Goal: Task Accomplishment & Management: Complete application form

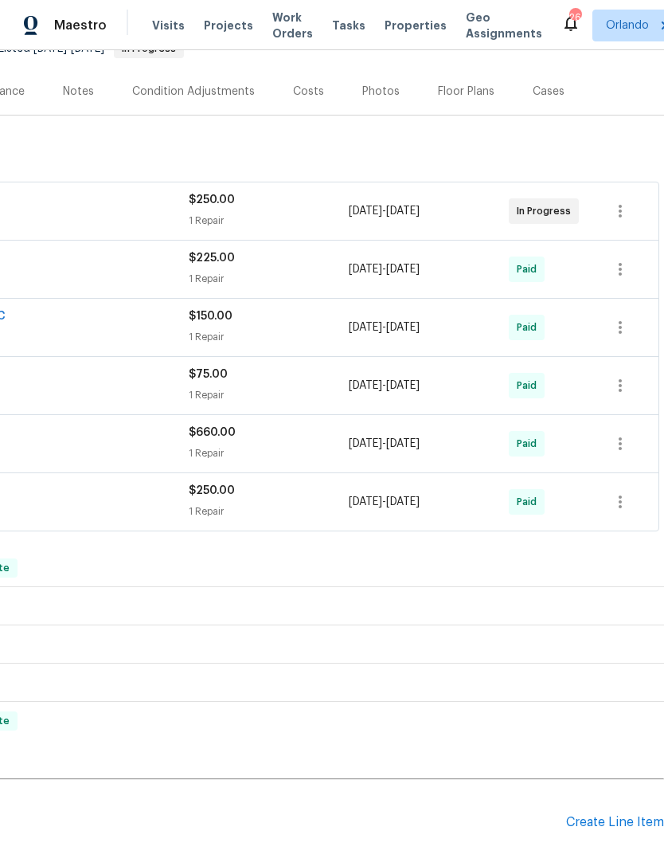
scroll to position [173, 236]
click at [628, 825] on div "Pending Line Items Create Line Item" at bounding box center [214, 823] width 900 height 74
click at [626, 830] on div "Create Line Item" at bounding box center [615, 822] width 98 height 15
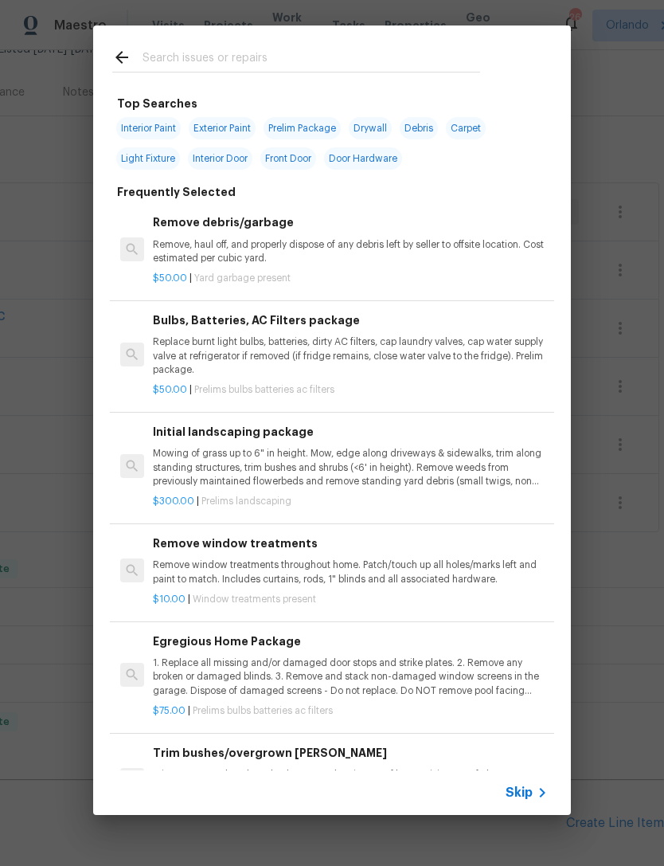
click at [370, 68] on input "text" at bounding box center [312, 60] width 338 height 24
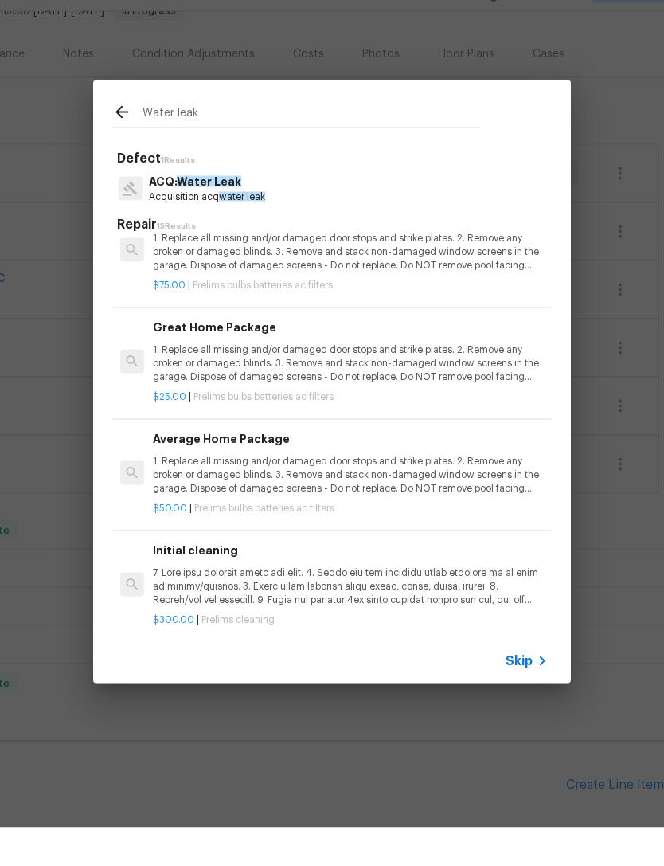
scroll to position [0, 0]
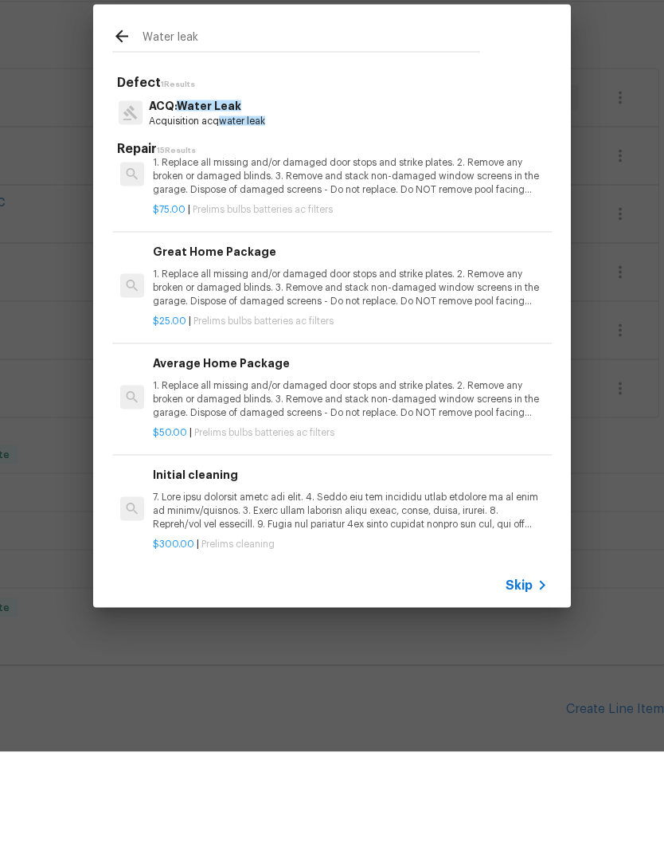
click at [465, 142] on input "Water leak" at bounding box center [312, 154] width 338 height 24
type input "W"
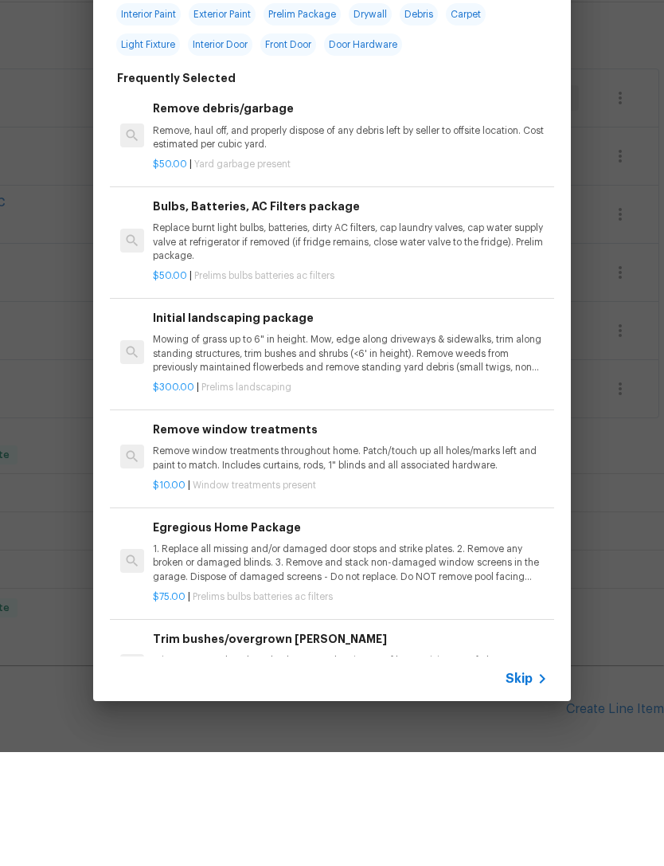
type input "Drywall"
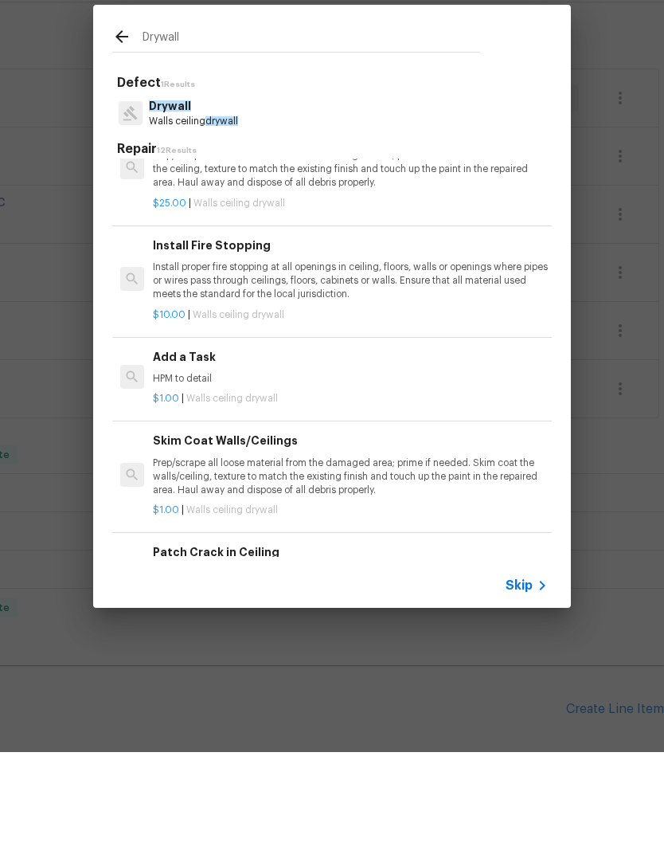
scroll to position [381, 0]
click at [480, 498] on div "$1.00 | Walls ceiling drywall" at bounding box center [350, 508] width 395 height 20
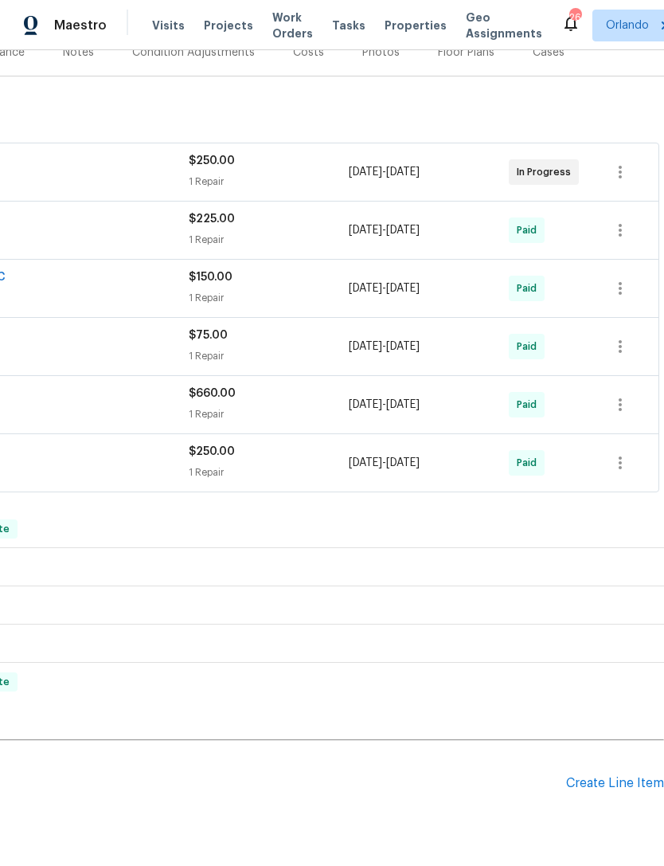
scroll to position [213, 236]
click at [608, 776] on div "Create Line Item" at bounding box center [615, 783] width 98 height 15
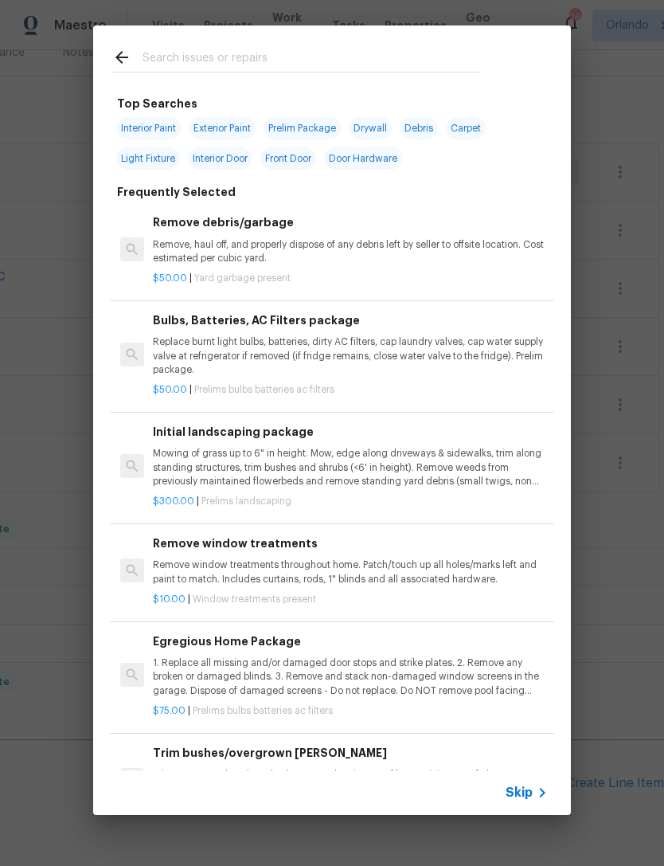
click at [389, 58] on input "text" at bounding box center [312, 60] width 338 height 24
type input "Drywa"
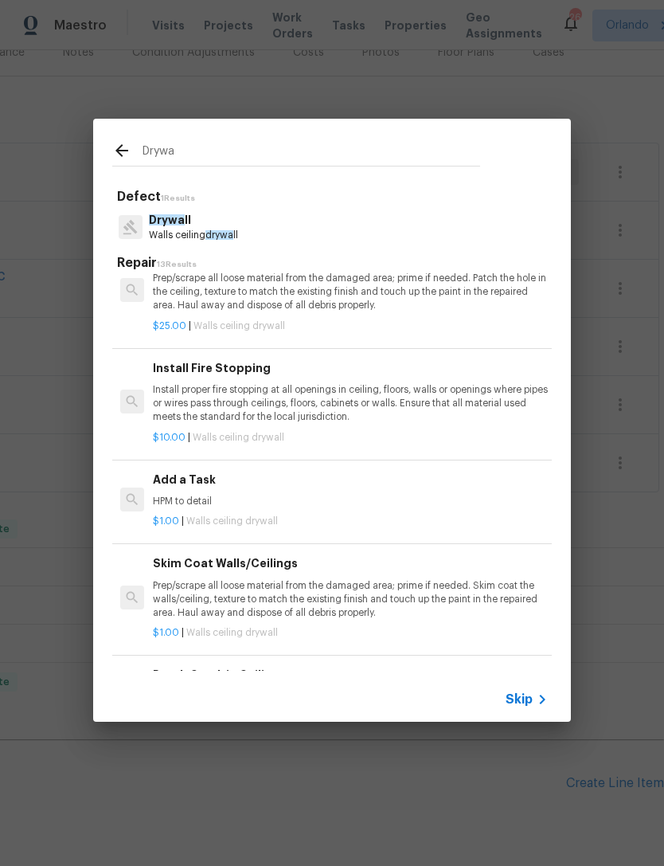
scroll to position [373, 0]
click at [408, 499] on p "HPM to detail" at bounding box center [350, 501] width 395 height 14
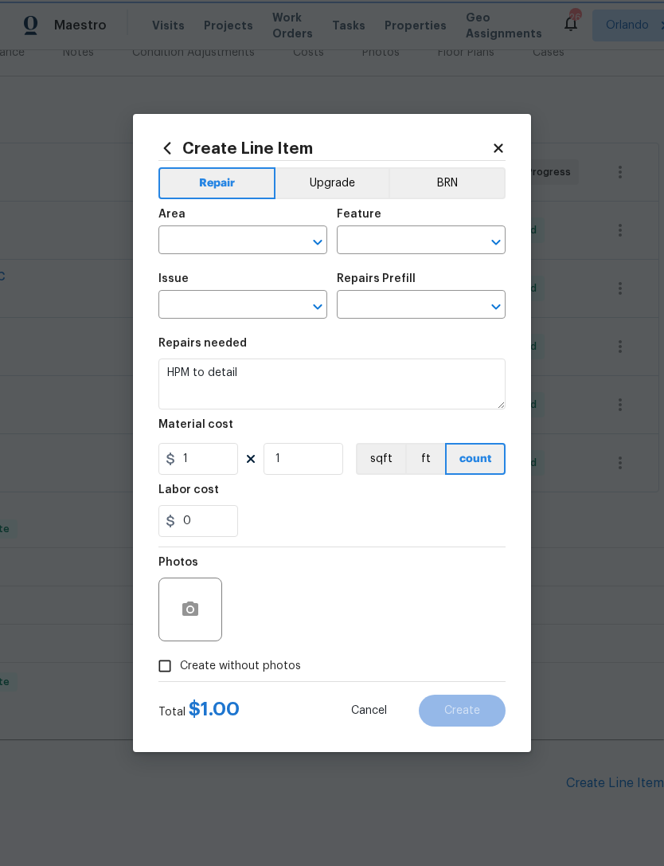
type input "Walls and Ceiling"
type input "Drywall"
type input "Add a Task $1.00"
click at [263, 243] on input "text" at bounding box center [220, 241] width 124 height 25
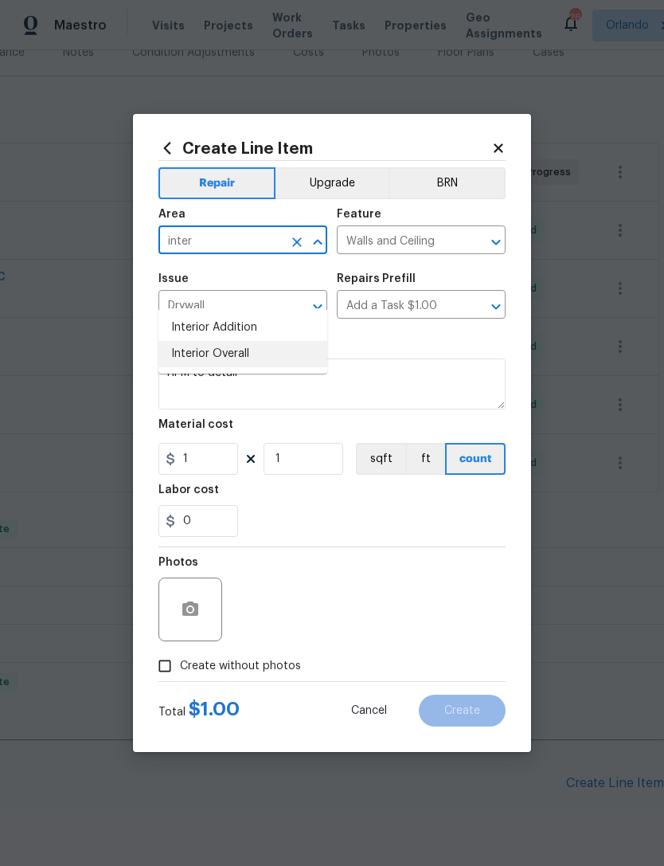
click at [198, 341] on li "Interior Overall" at bounding box center [242, 354] width 169 height 26
type input "Interior Overall"
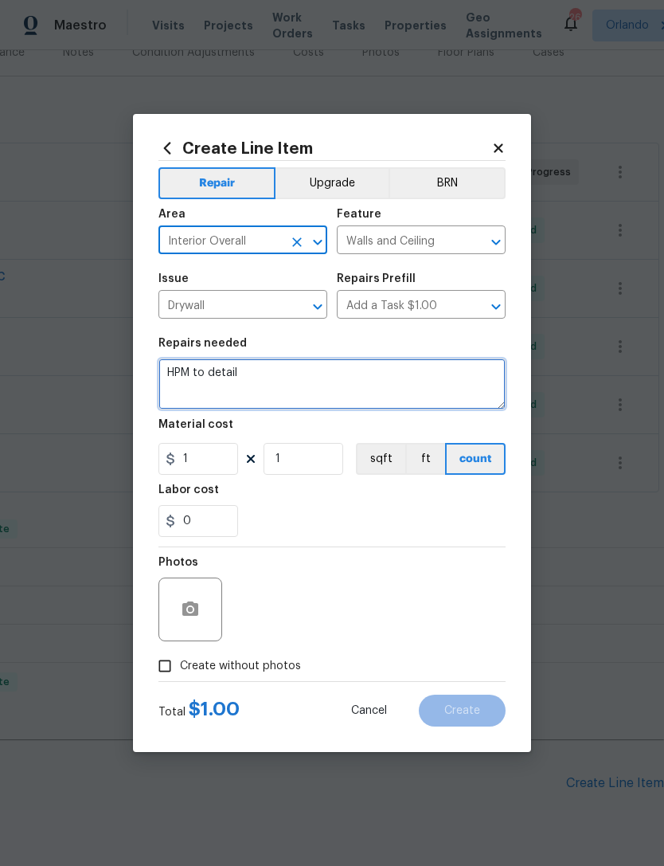
click at [209, 391] on textarea "HPM to detail" at bounding box center [331, 383] width 347 height 51
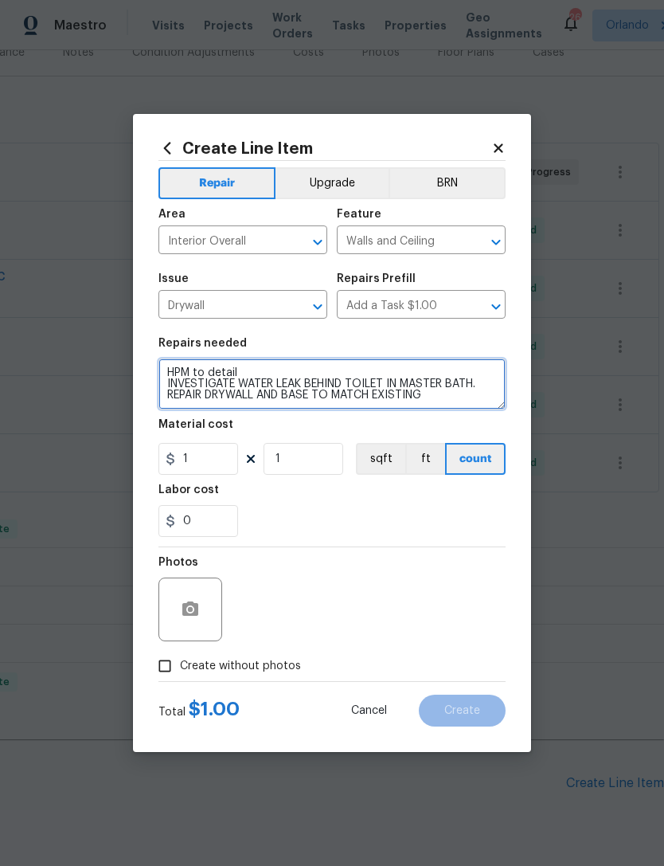
type textarea "HPM to detail INVESTIGATE WATER LEAK BEHIND TOILET IN MASTER BATH. REPAIR DRYWA…"
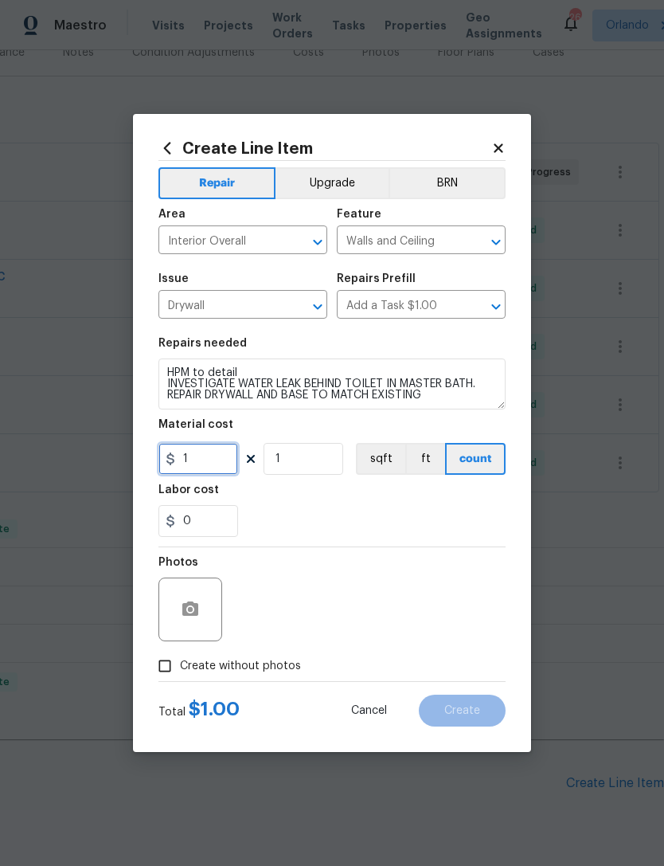
click at [205, 447] on input "1" at bounding box center [198, 459] width 80 height 32
click at [211, 464] on input "1" at bounding box center [198, 459] width 80 height 32
type input "275"
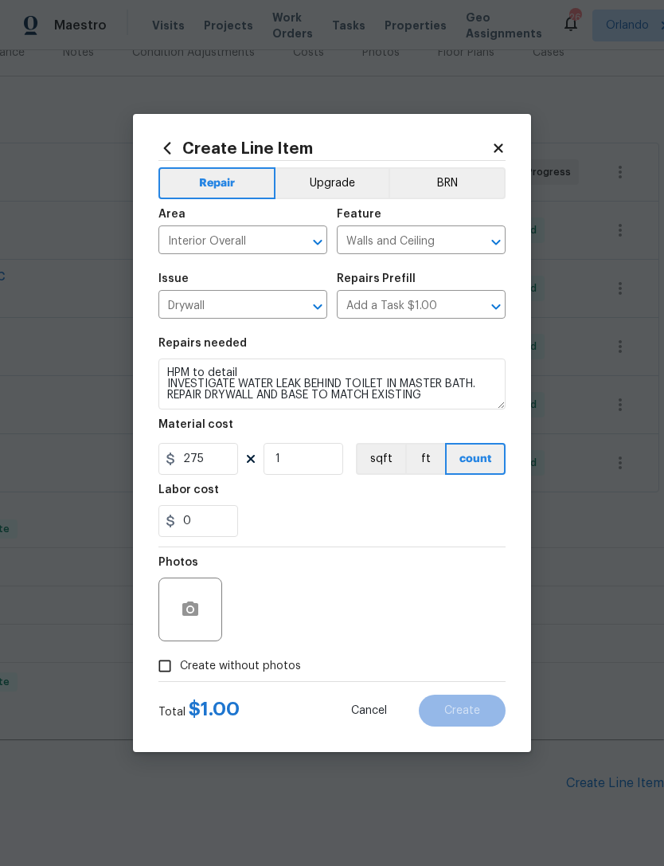
click at [481, 522] on div "0" at bounding box center [331, 521] width 347 height 32
click at [207, 615] on button "button" at bounding box center [190, 609] width 38 height 38
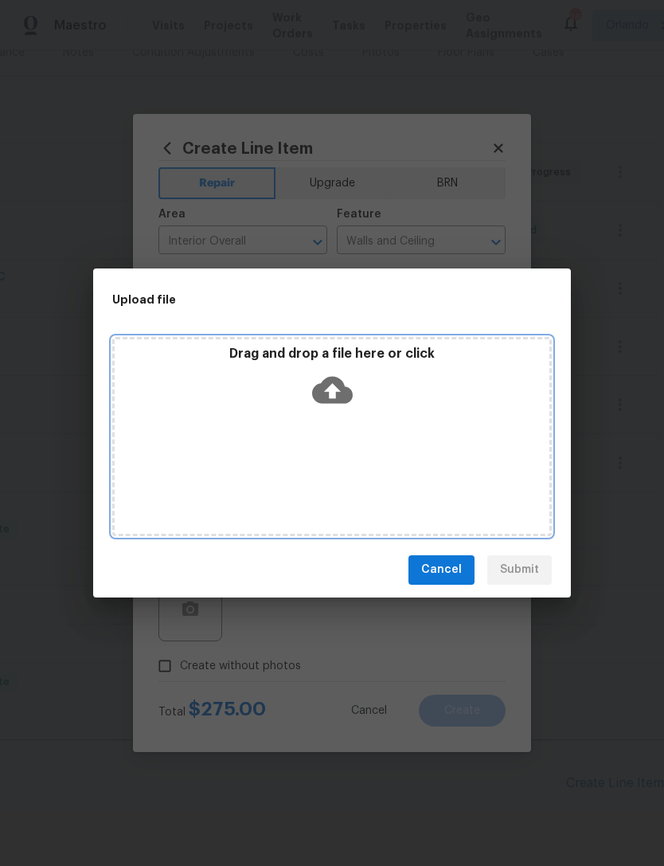
click at [489, 451] on div "Drag and drop a file here or click" at bounding box center [332, 436] width 440 height 199
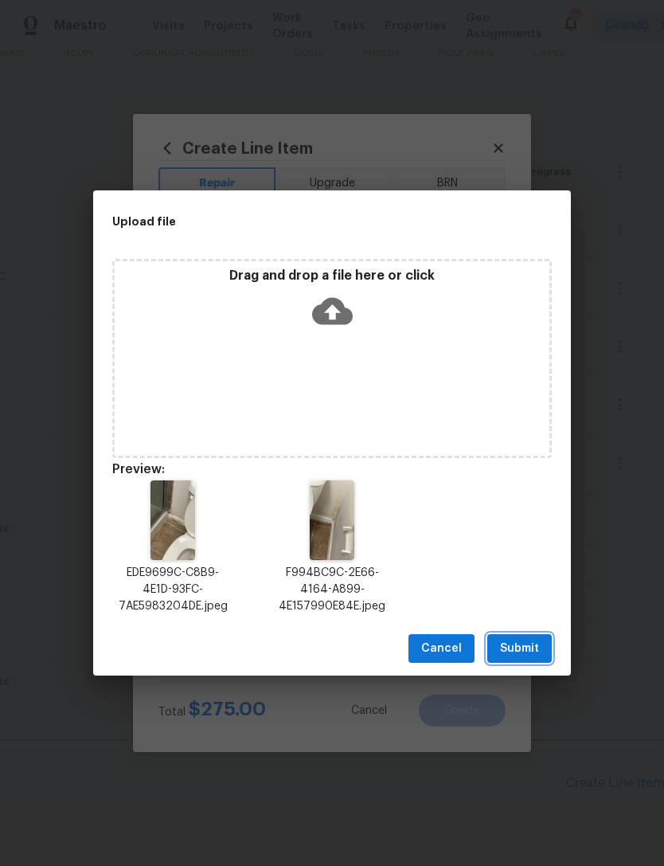
click at [537, 645] on span "Submit" at bounding box center [519, 649] width 39 height 20
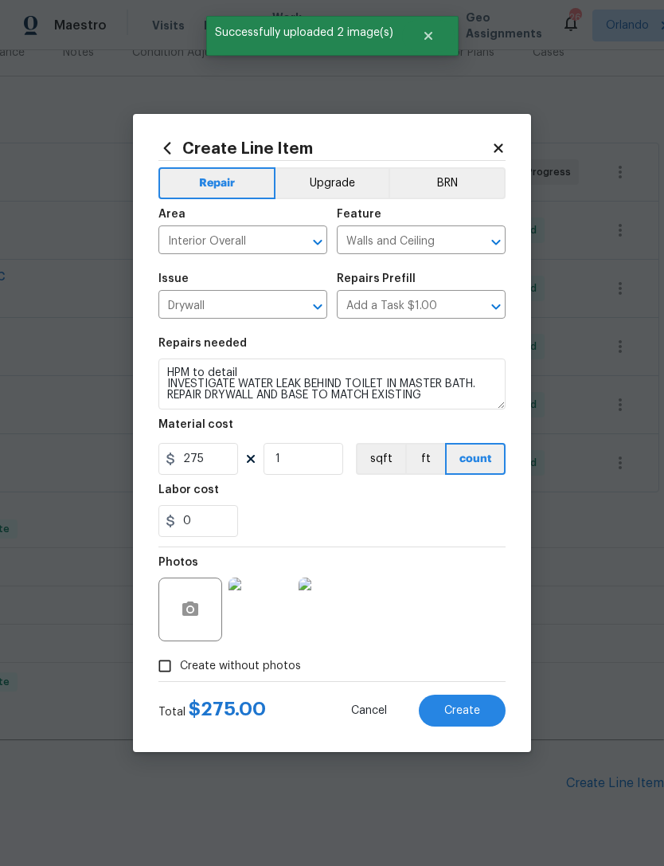
click at [477, 705] on span "Create" at bounding box center [462, 711] width 36 height 12
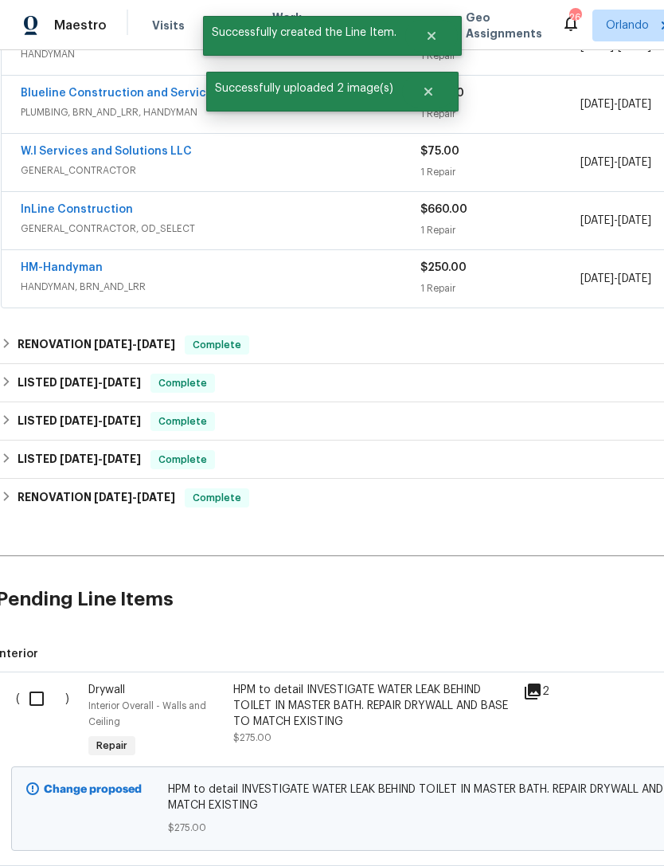
scroll to position [396, 4]
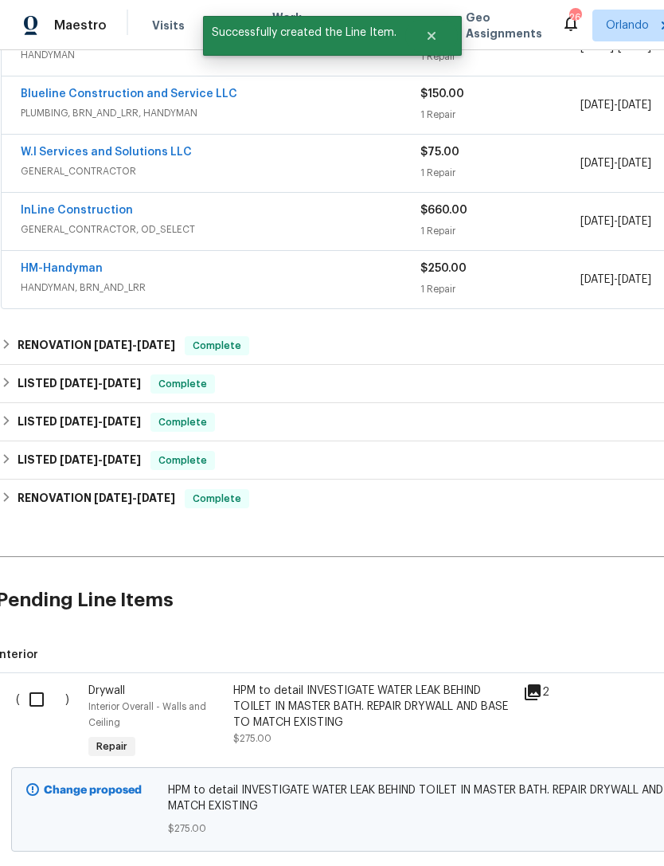
click at [39, 682] on input "checkbox" at bounding box center [42, 698] width 45 height 33
checkbox input "true"
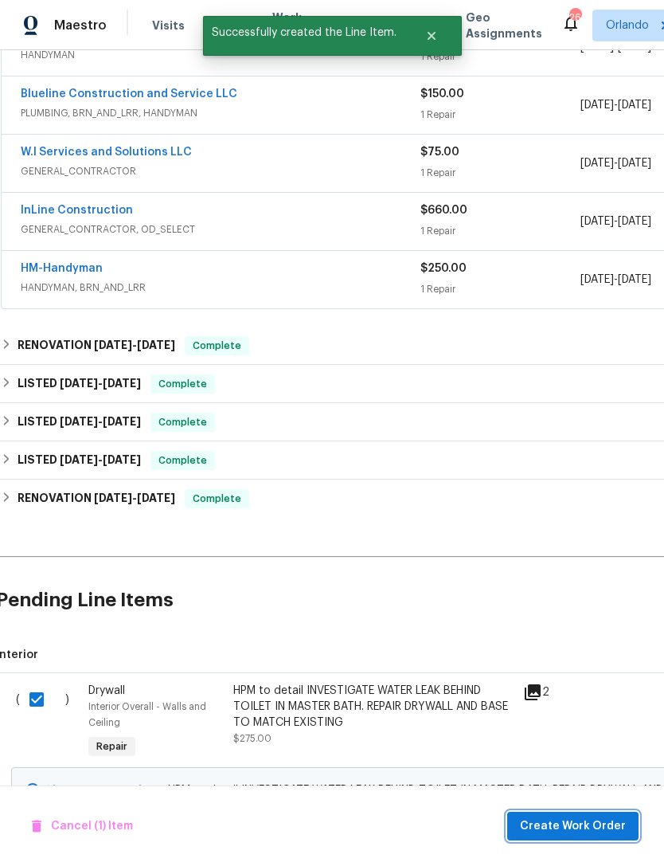
click at [610, 821] on span "Create Work Order" at bounding box center [573, 826] width 106 height 20
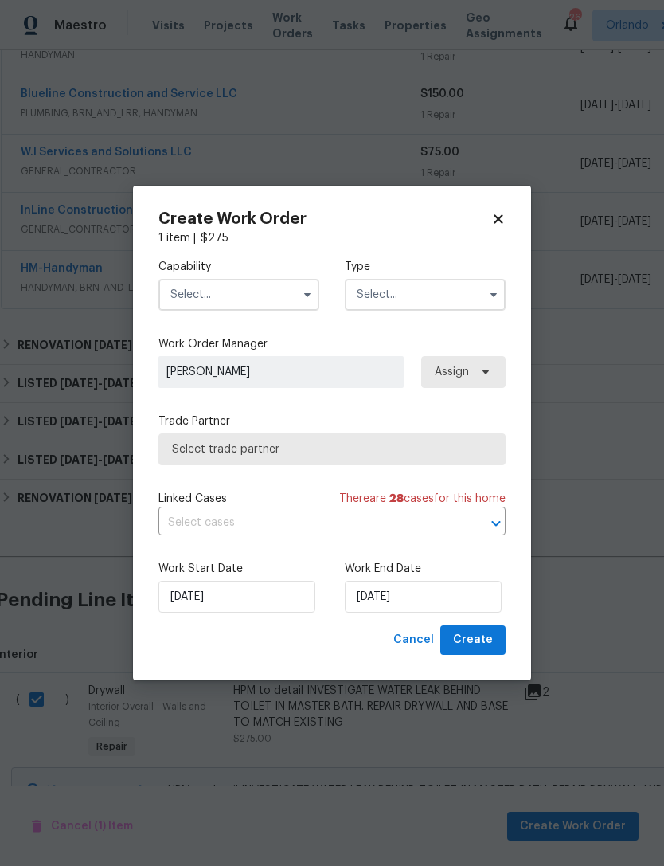
click at [290, 299] on input "text" at bounding box center [238, 295] width 161 height 32
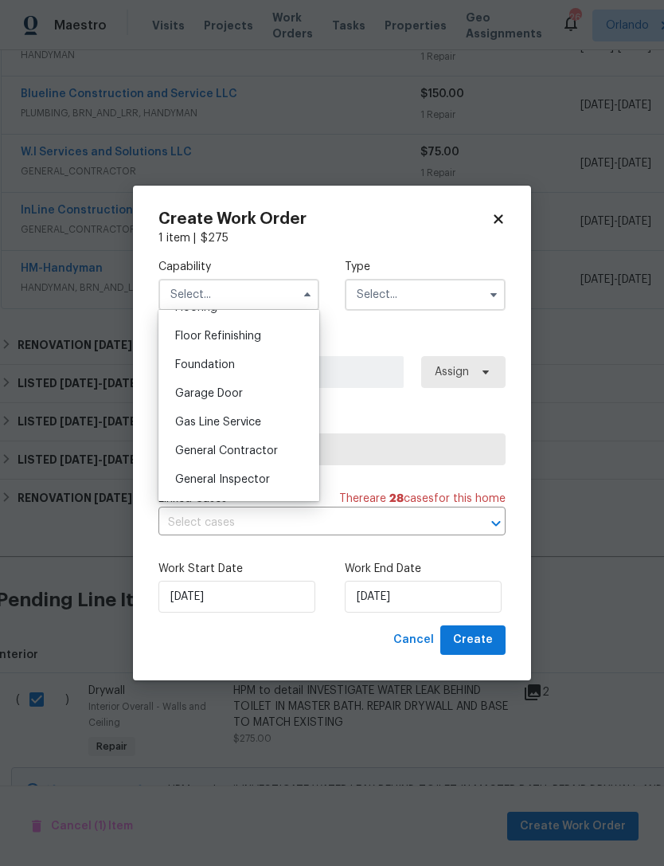
scroll to position [666, 0]
click at [285, 424] on div "General Contractor" at bounding box center [238, 423] width 153 height 29
type input "General Contractor"
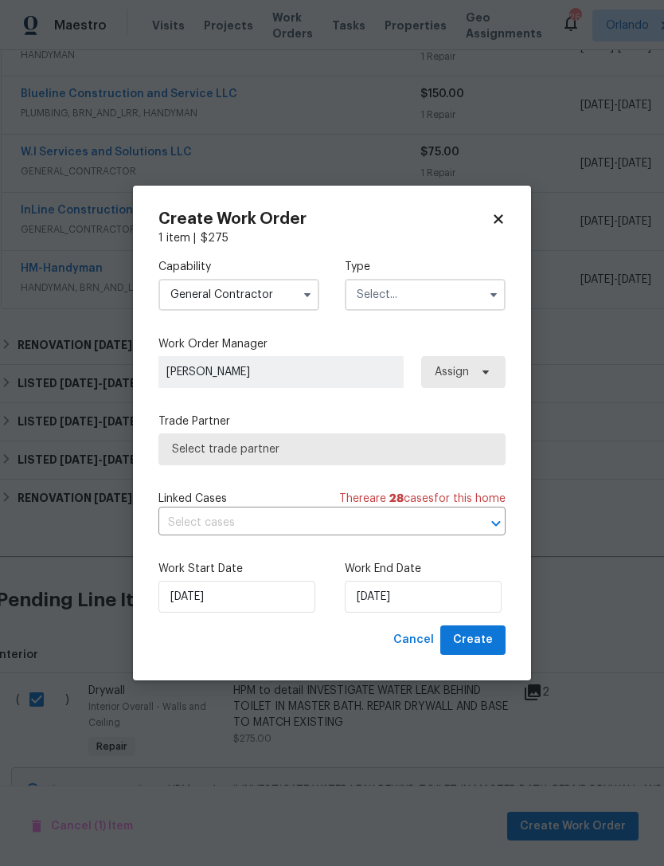
click at [433, 308] on input "text" at bounding box center [425, 295] width 161 height 32
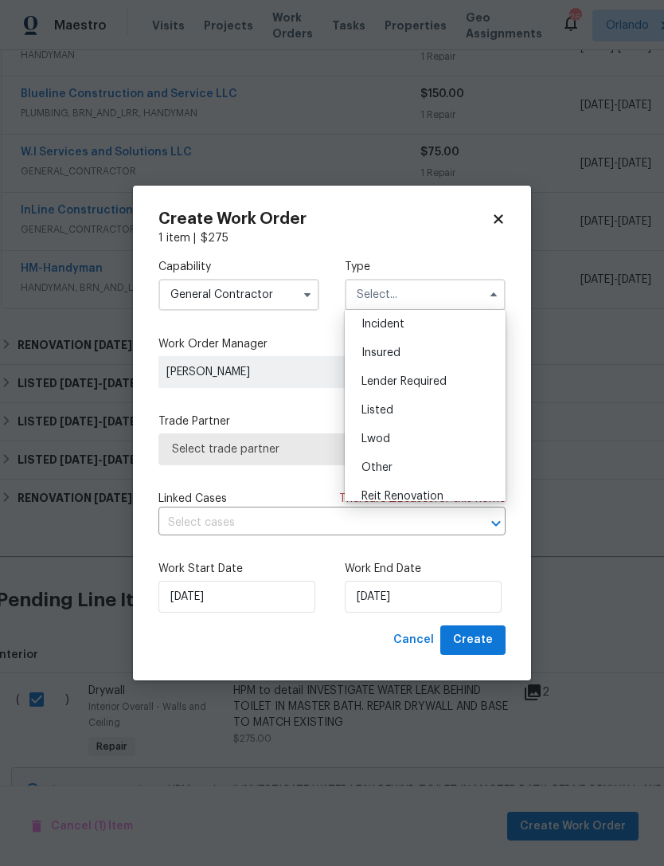
scroll to position [64, 0]
click at [422, 409] on div "Listed" at bounding box center [425, 407] width 153 height 29
type input "Listed"
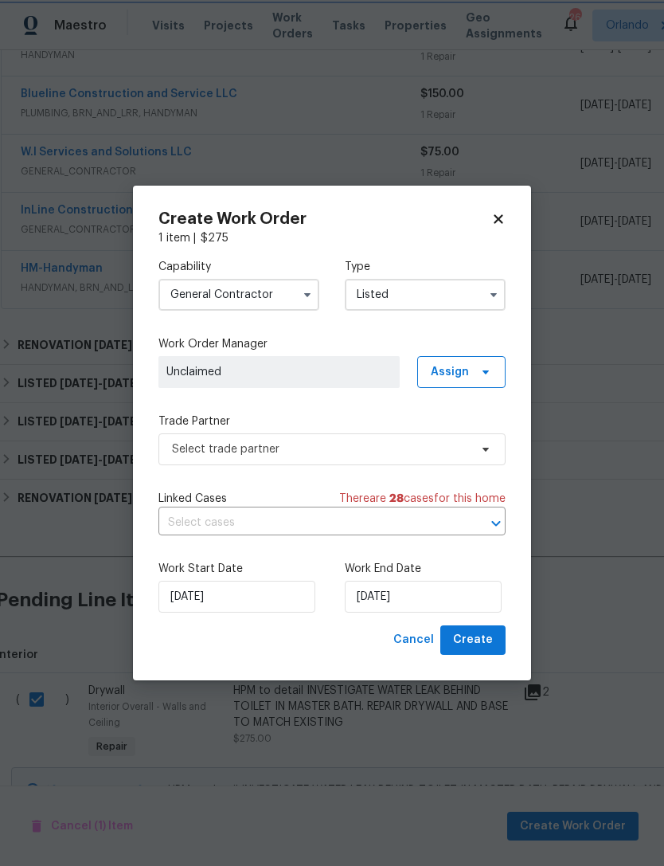
scroll to position [0, 0]
click at [487, 380] on span "Assign" at bounding box center [461, 372] width 88 height 32
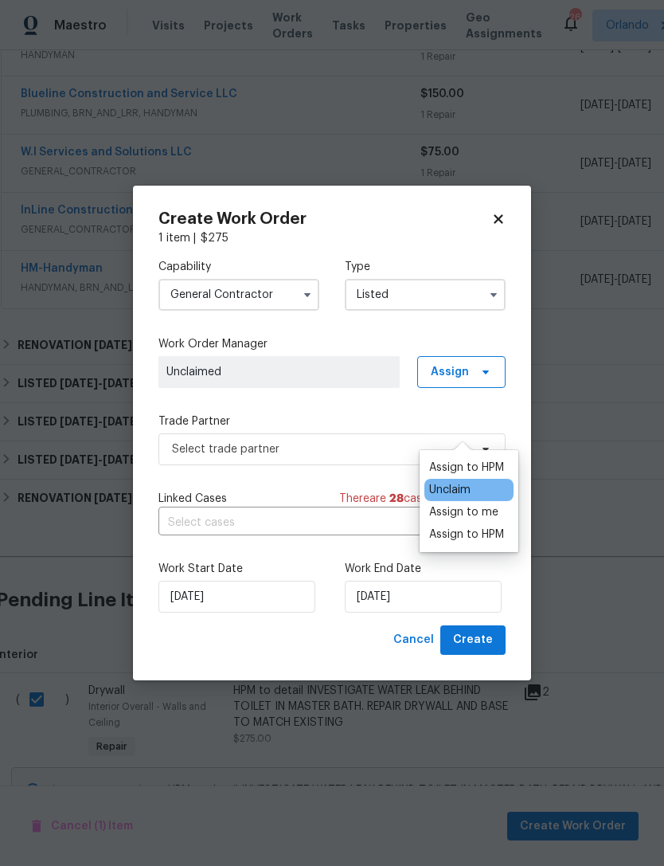
click at [490, 459] on div "Assign to HPM" at bounding box center [466, 467] width 75 height 16
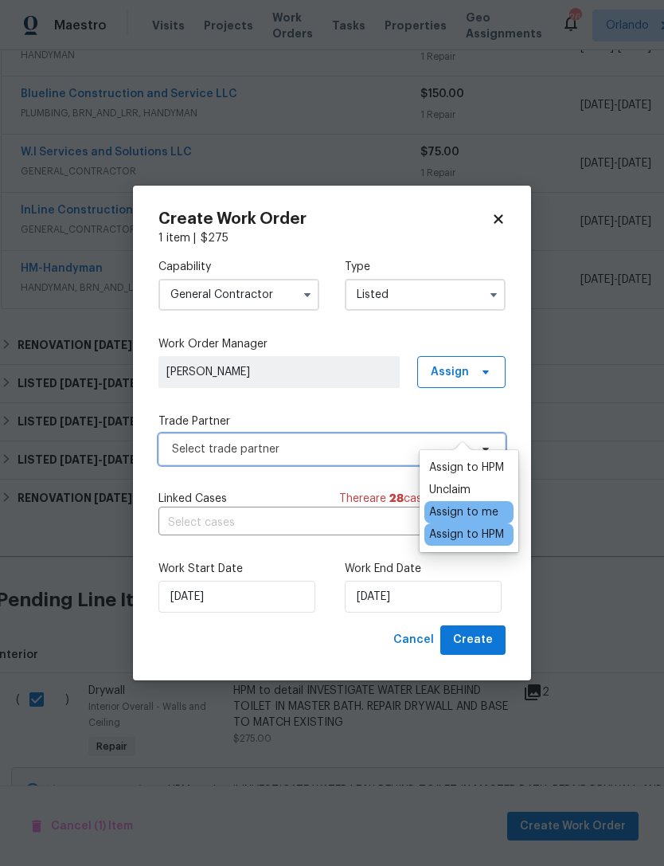
click at [361, 445] on span "Select trade partner" at bounding box center [320, 449] width 297 height 16
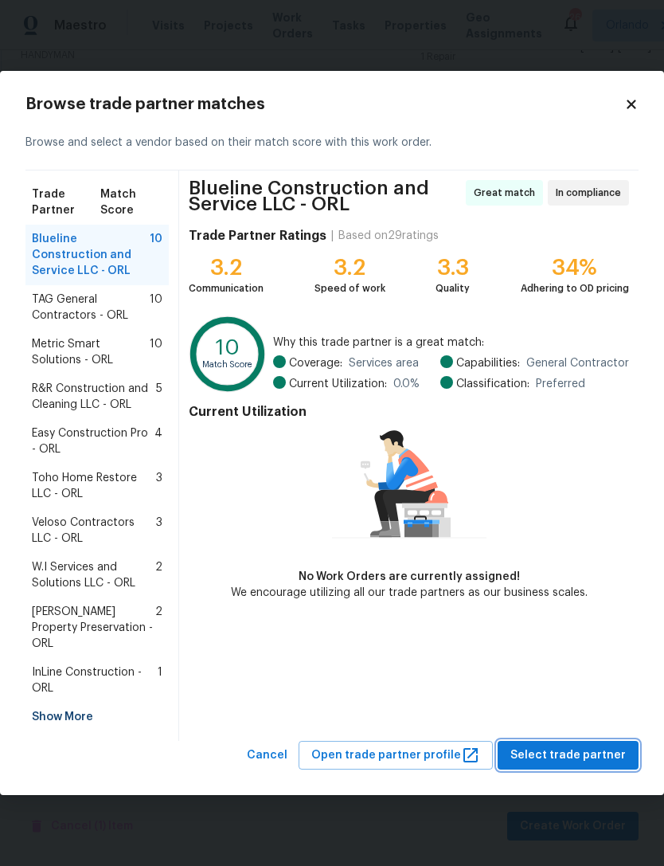
click at [591, 745] on span "Select trade partner" at bounding box center [567, 755] width 115 height 20
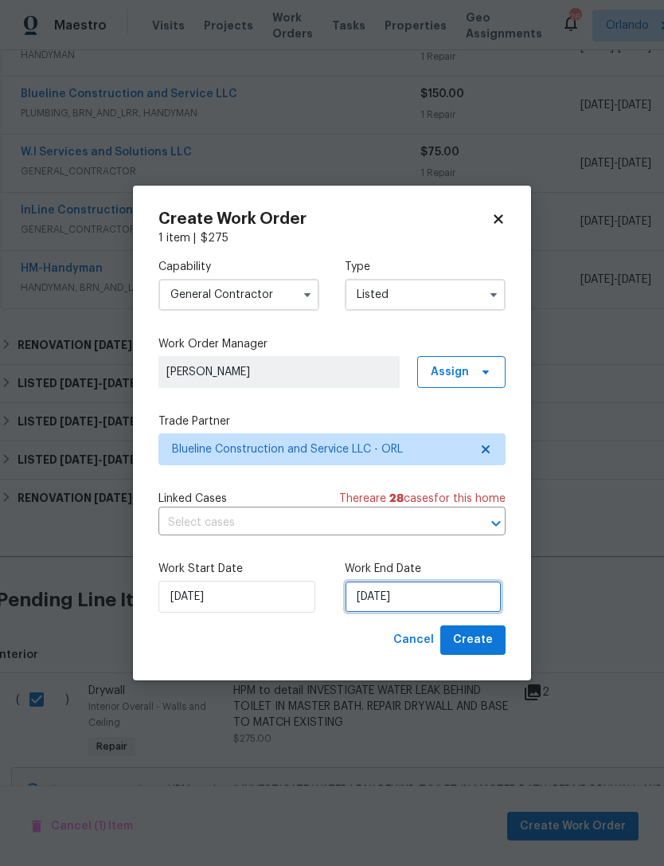
click at [448, 592] on input "9/15/2025" at bounding box center [423, 596] width 157 height 32
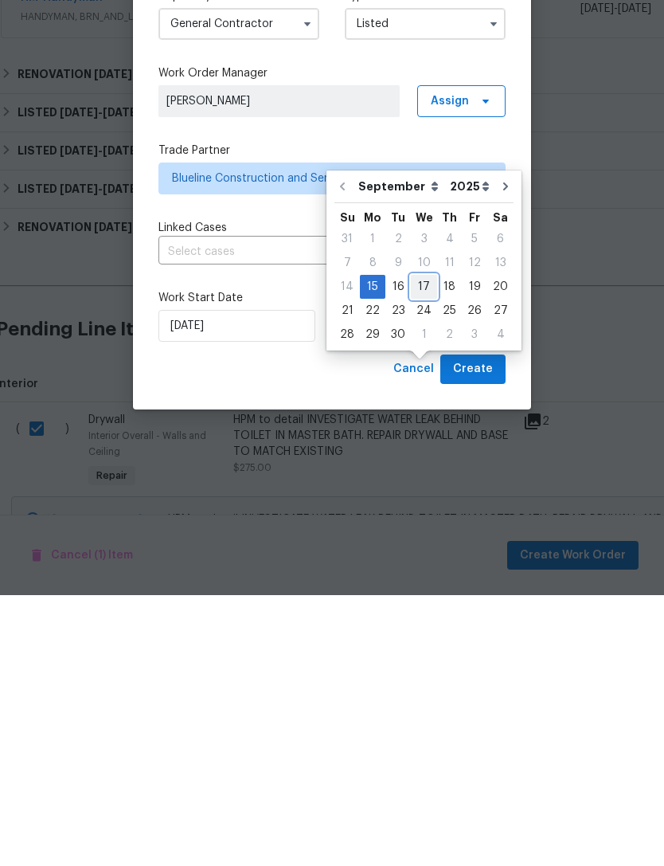
click at [428, 546] on div "17" at bounding box center [424, 557] width 26 height 22
type input "9/17/2025"
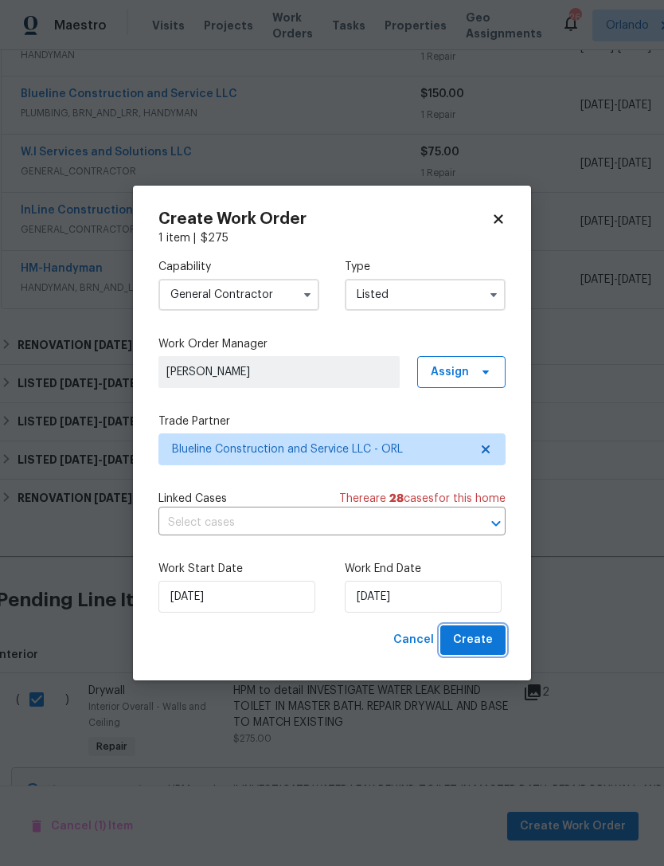
click at [489, 639] on span "Create" at bounding box center [473, 640] width 40 height 20
checkbox input "false"
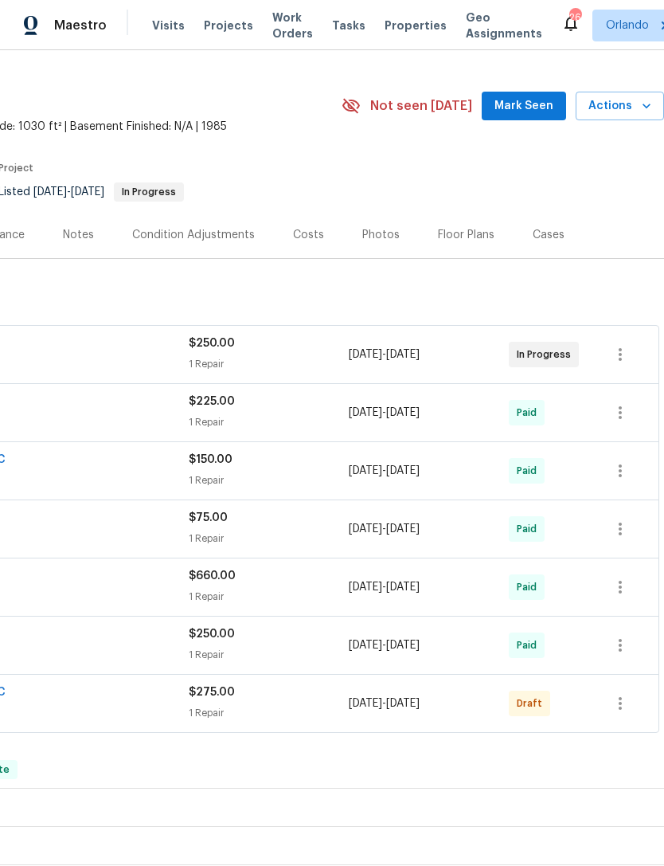
scroll to position [32, 236]
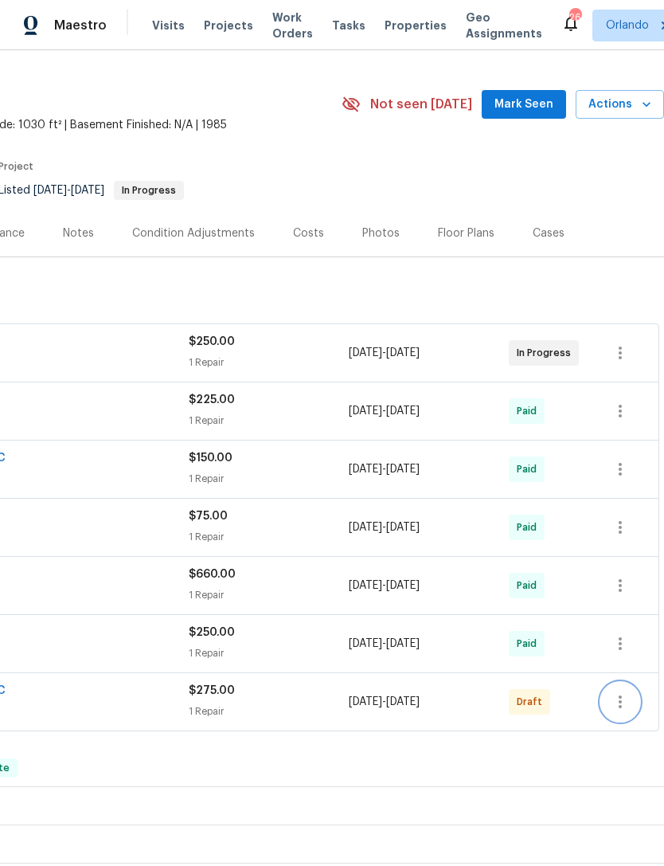
click at [622, 711] on icon "button" at bounding box center [620, 701] width 19 height 19
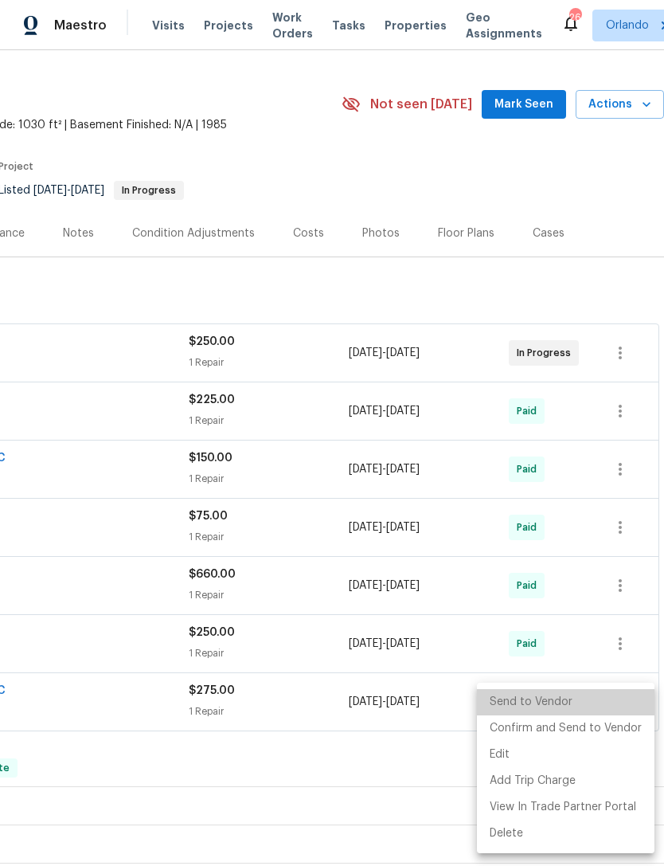
click at [585, 694] on li "Send to Vendor" at bounding box center [566, 702] width 178 height 26
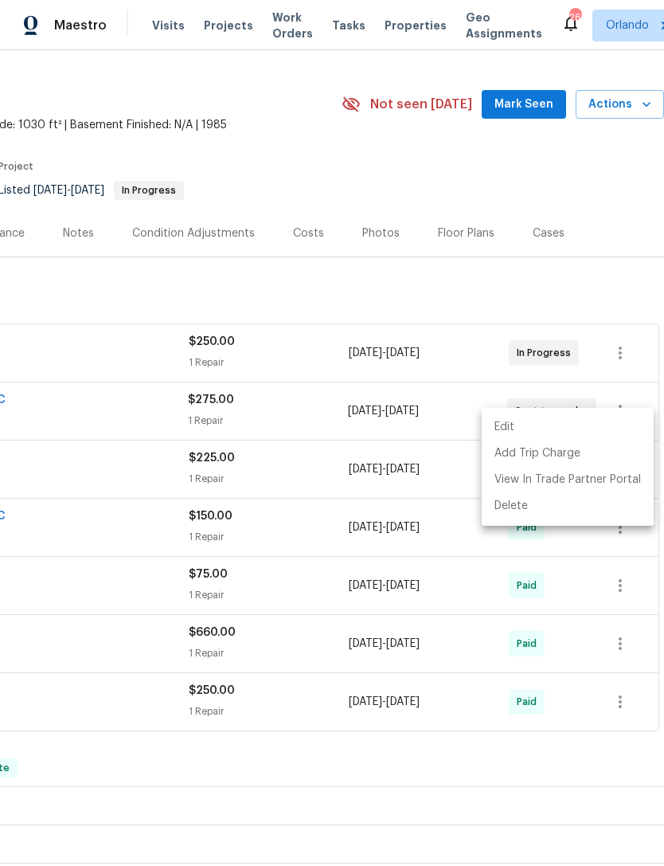
click at [447, 766] on div at bounding box center [332, 433] width 664 height 866
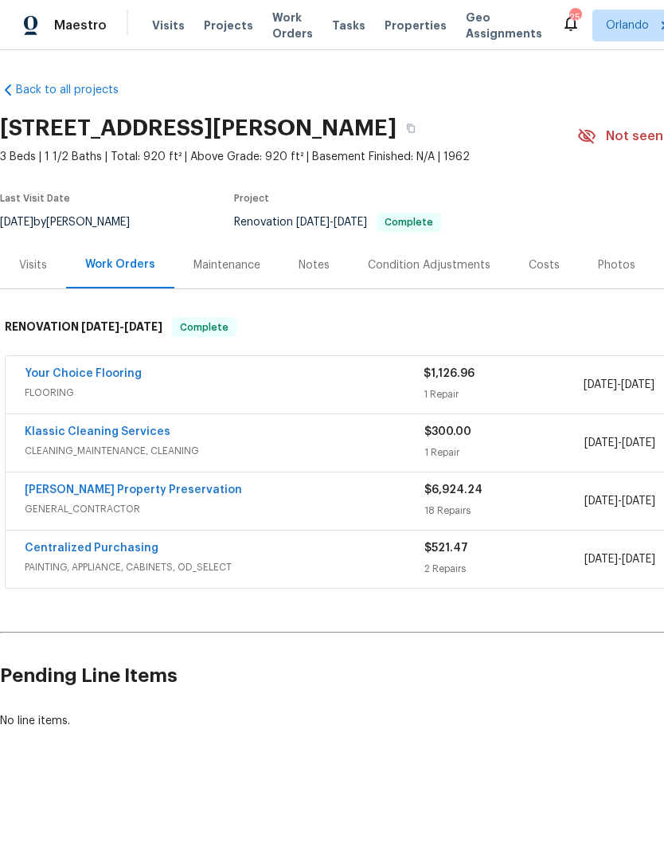
click at [232, 259] on div "Maintenance" at bounding box center [226, 265] width 67 height 16
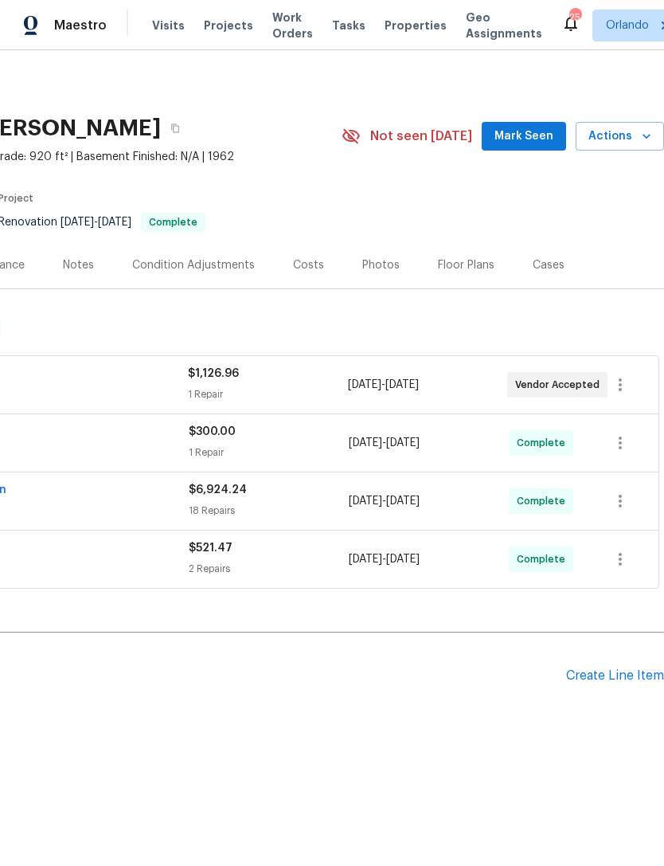
scroll to position [0, 236]
click at [616, 670] on div "Create Line Item" at bounding box center [615, 675] width 98 height 15
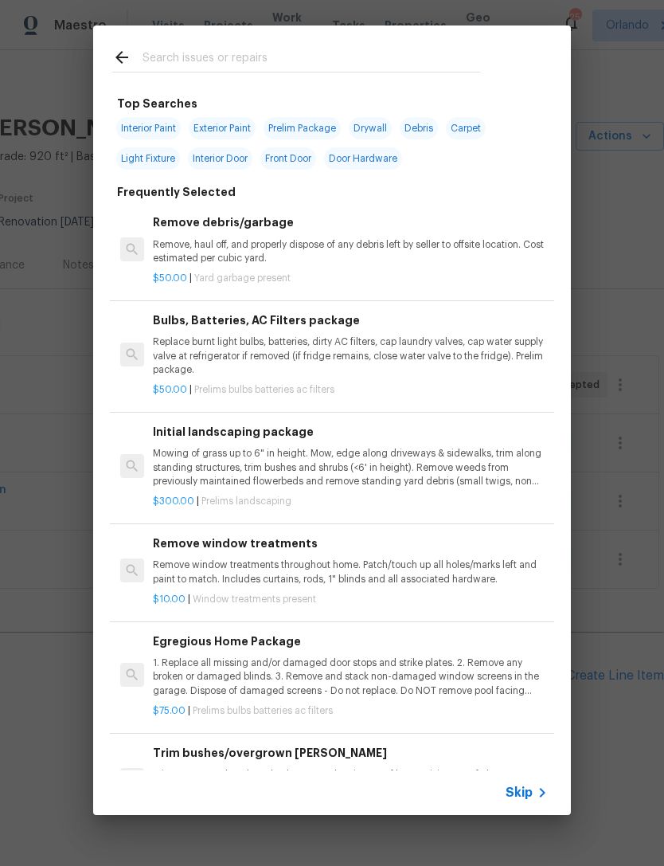
click at [480, 458] on p "Mowing of grass up to 6" in height. Mow, edge along driveways & sidewalks, trim…" at bounding box center [350, 467] width 395 height 41
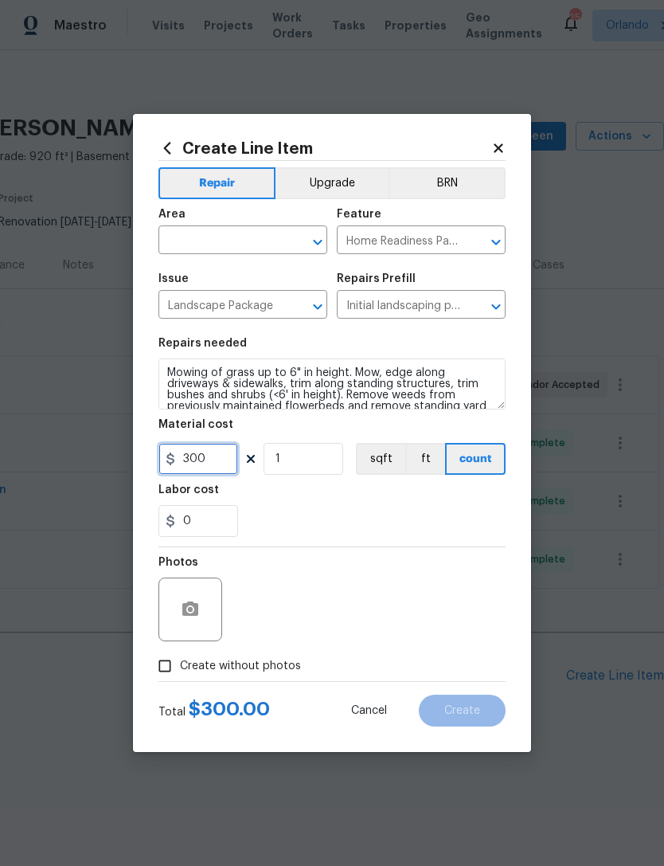
click at [223, 467] on input "300" at bounding box center [198, 459] width 80 height 32
click at [222, 467] on input "300" at bounding box center [198, 459] width 80 height 32
type input "225"
click at [471, 539] on section "Repairs needed Mowing of grass up to 6" in height. Mow, edge along driveways & …" at bounding box center [331, 437] width 347 height 218
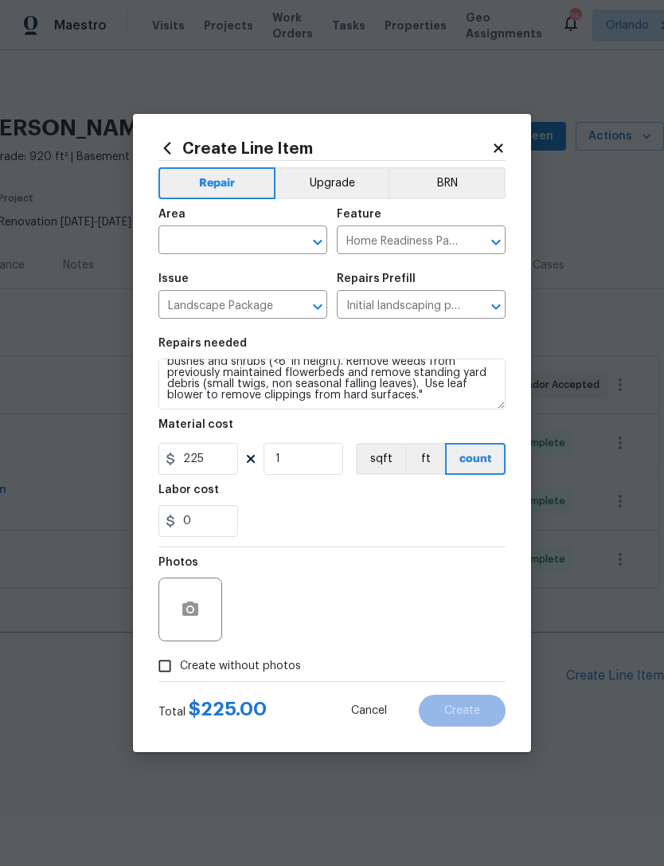
scroll to position [33, 0]
click at [454, 401] on textarea "Mowing of grass up to 6" in height. Mow, edge along driveways & sidewalks, trim…" at bounding box center [331, 383] width 347 height 51
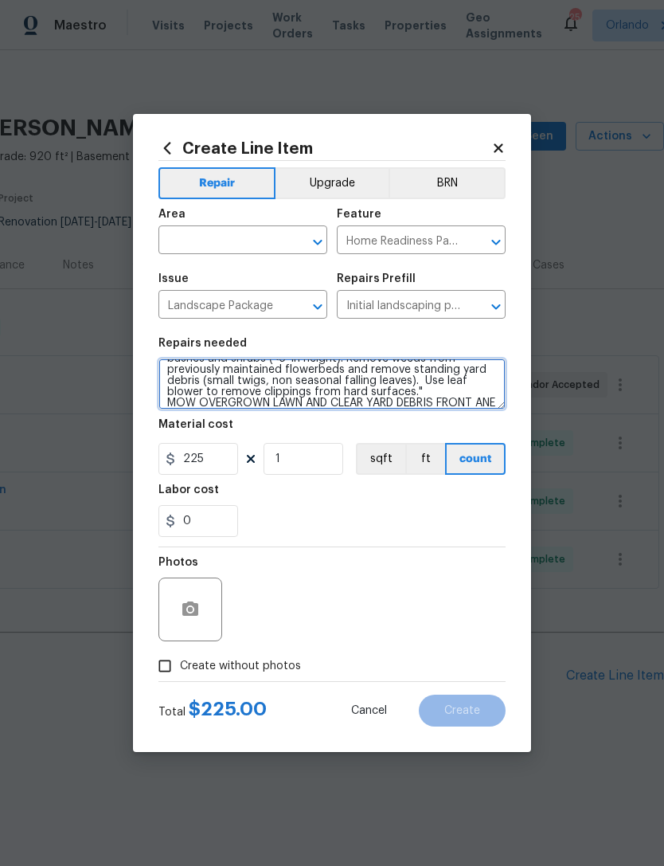
scroll to position [56, 0]
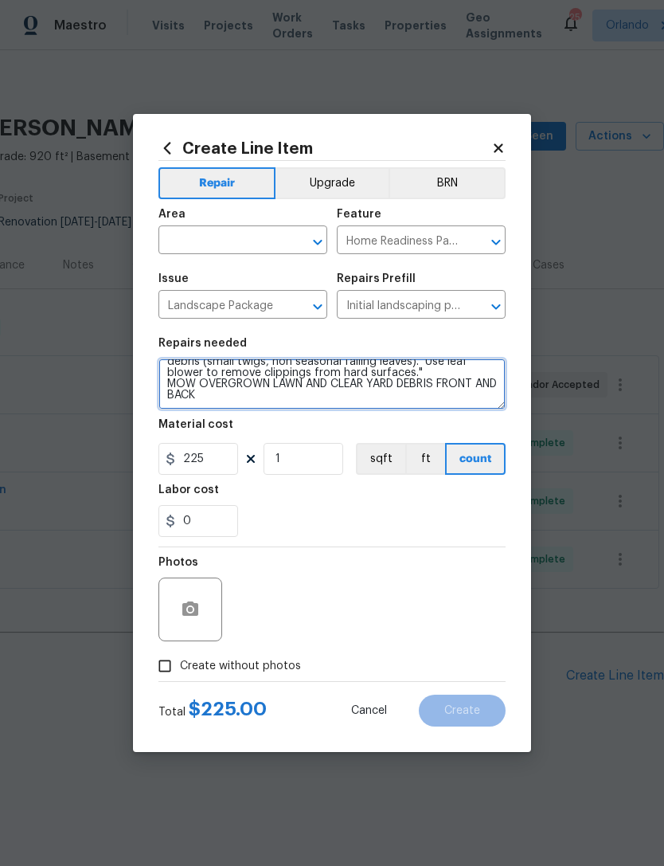
type textarea "Mowing of grass up to 6" in height. Mow, edge along driveways & sidewalks, trim…"
click at [275, 244] on input "text" at bounding box center [220, 241] width 124 height 25
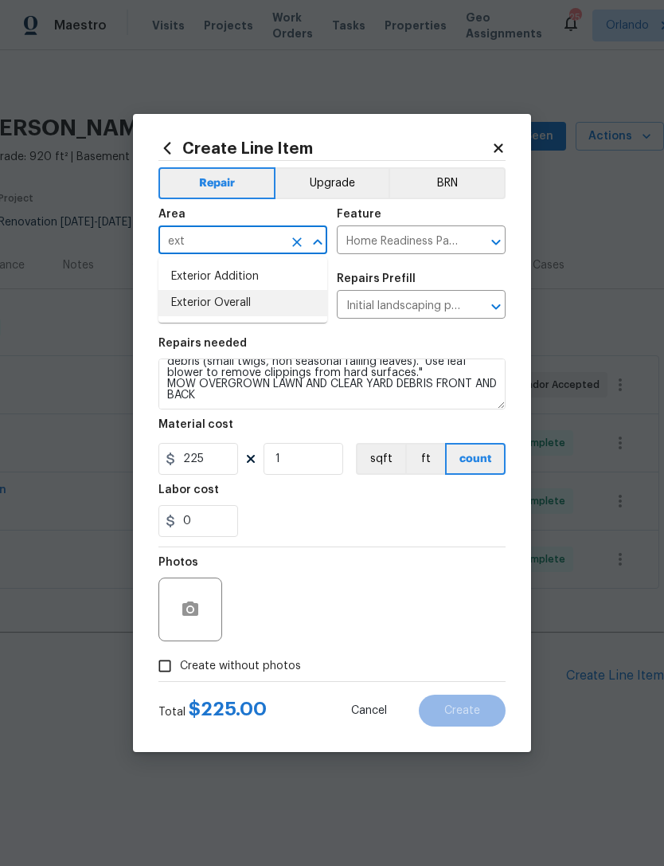
click at [268, 301] on li "Exterior Overall" at bounding box center [242, 303] width 169 height 26
type input "Exterior Overall"
click at [358, 507] on div "0" at bounding box center [331, 521] width 347 height 32
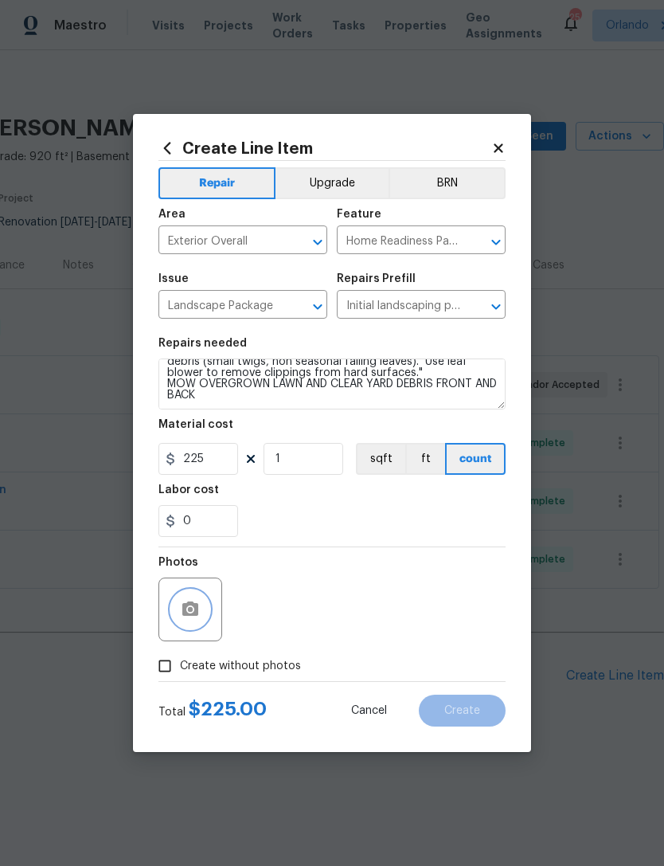
click at [185, 613] on icon "button" at bounding box center [190, 608] width 16 height 14
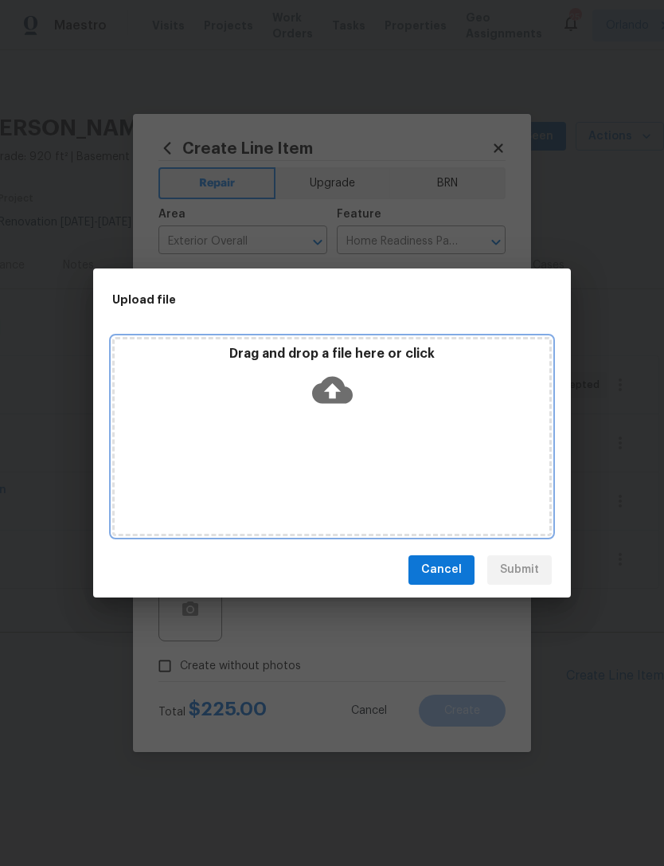
click at [486, 474] on div "Drag and drop a file here or click" at bounding box center [332, 436] width 440 height 199
